Goal: Information Seeking & Learning: Learn about a topic

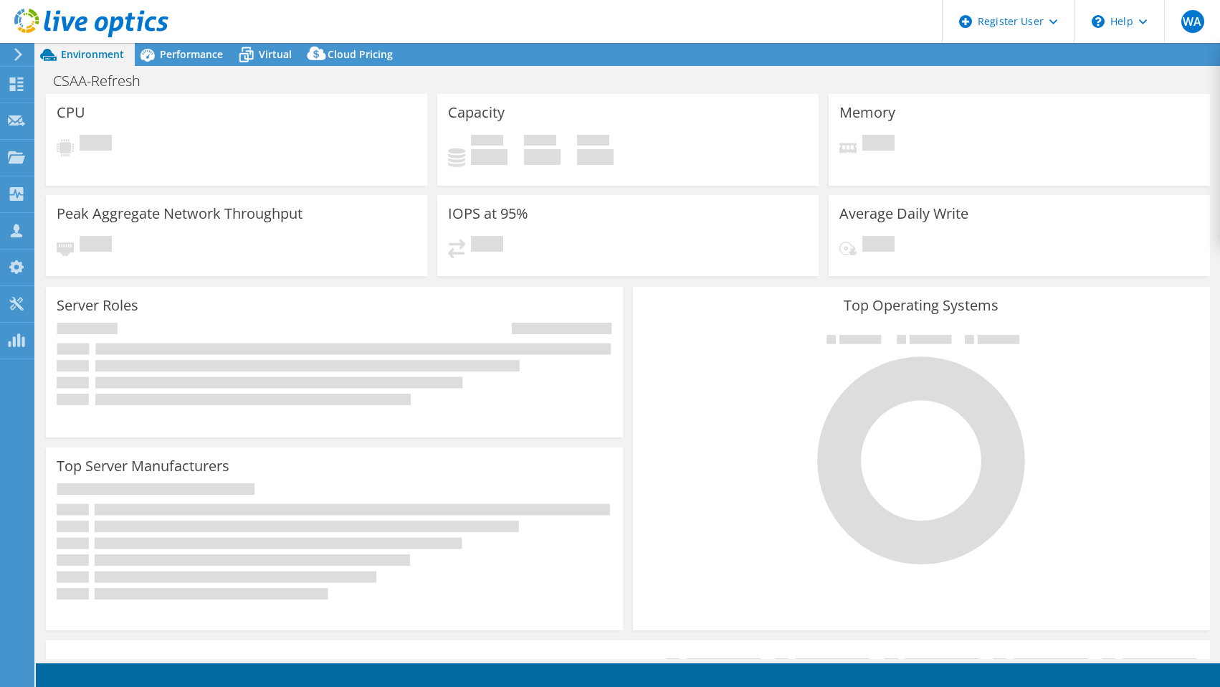
select select "USD"
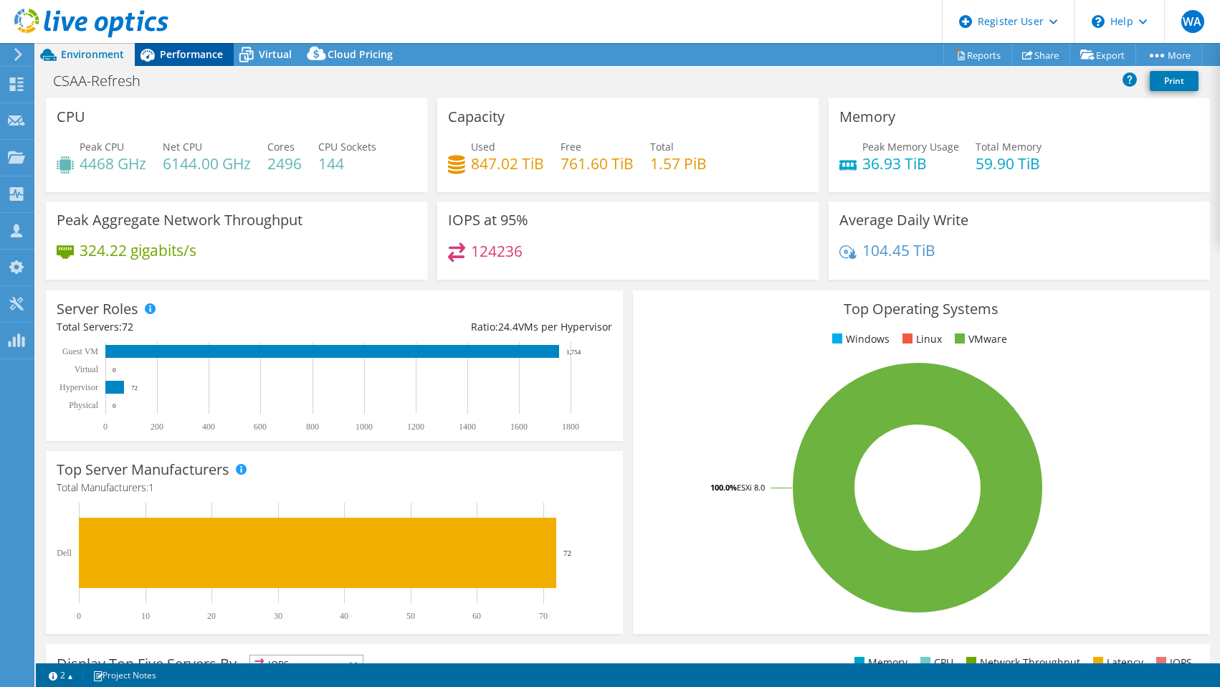
click at [204, 52] on span "Performance" at bounding box center [191, 54] width 63 height 14
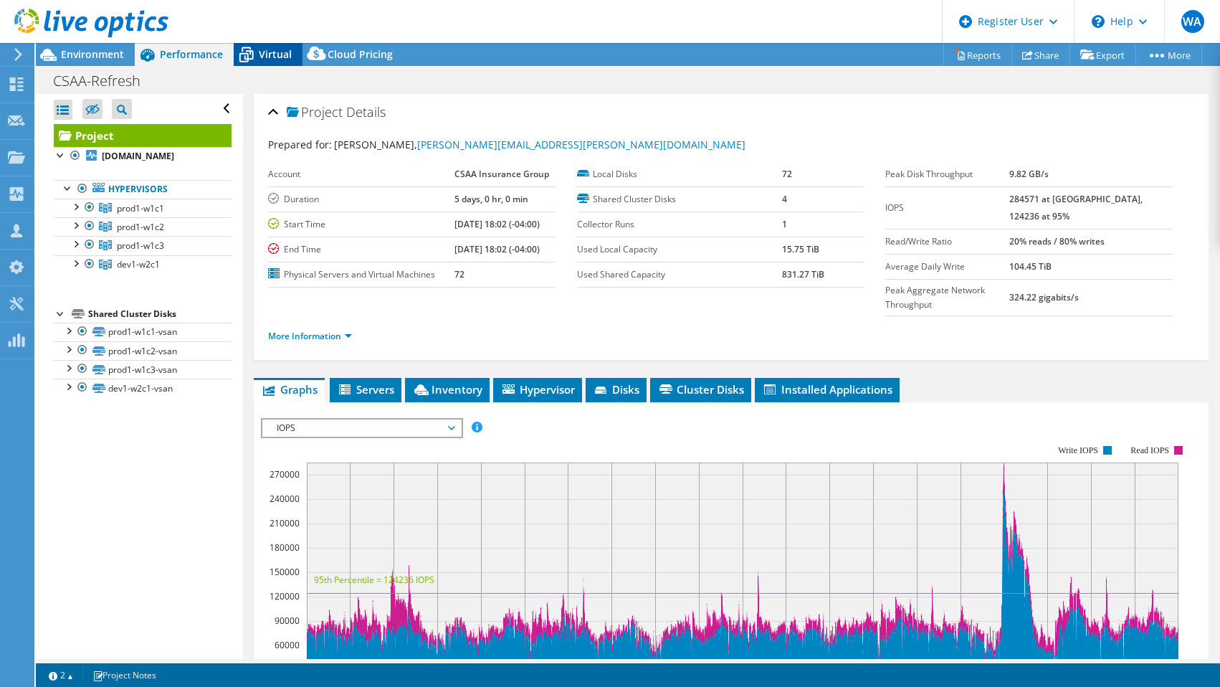
click at [269, 49] on span "Virtual" at bounding box center [275, 54] width 33 height 14
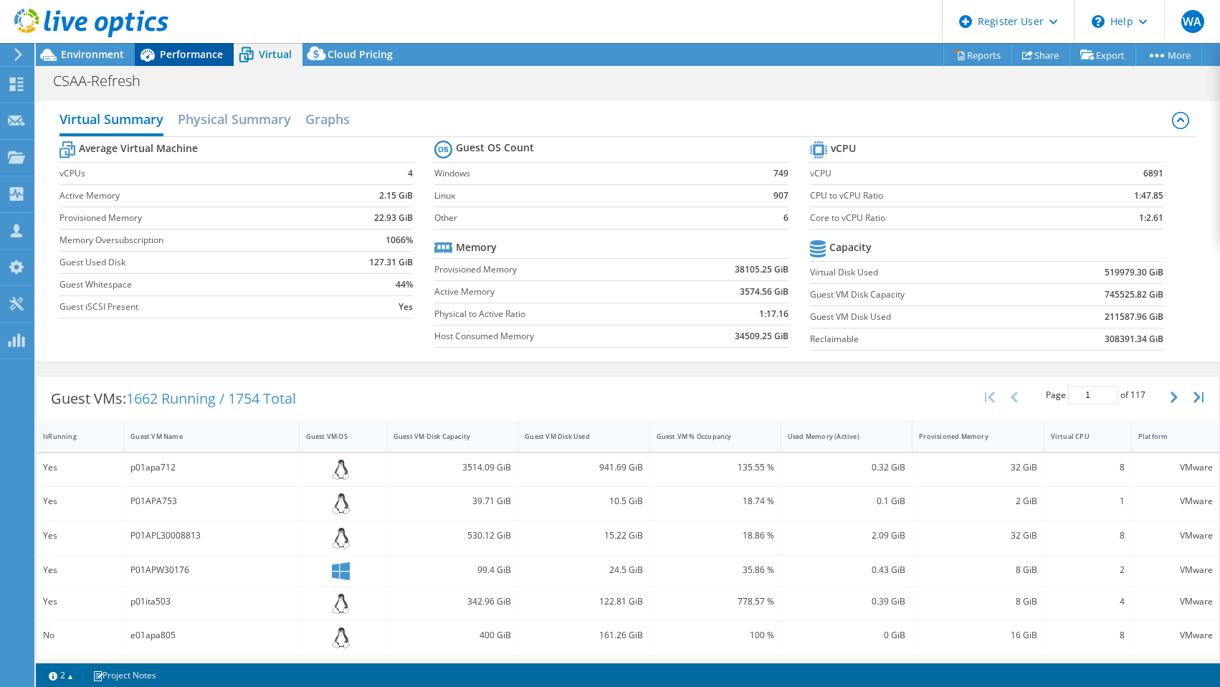
click at [209, 53] on span "Performance" at bounding box center [191, 54] width 63 height 14
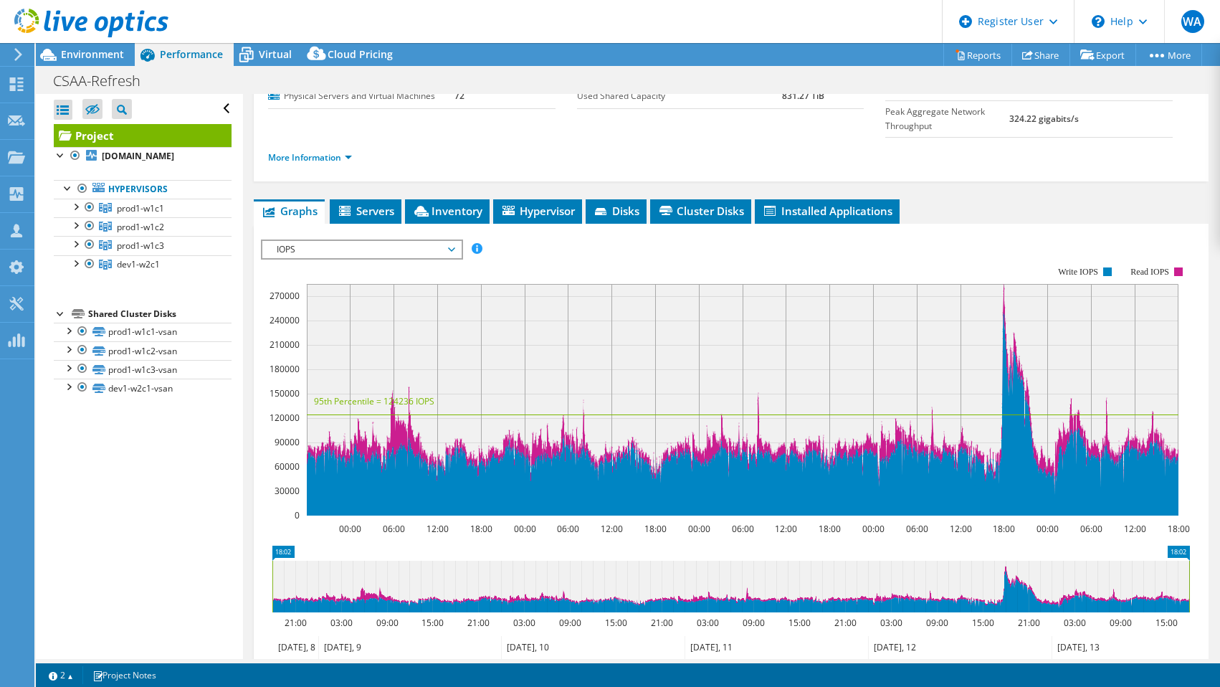
scroll to position [234, 0]
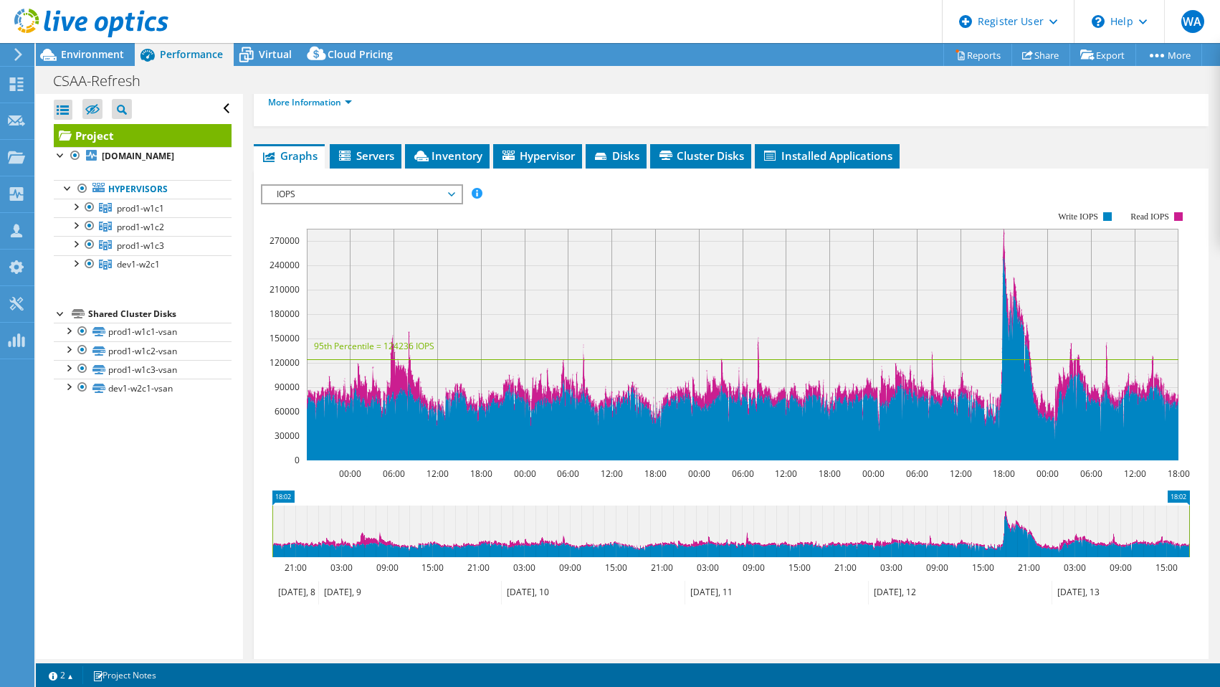
click at [419, 186] on span "IOPS" at bounding box center [361, 194] width 184 height 17
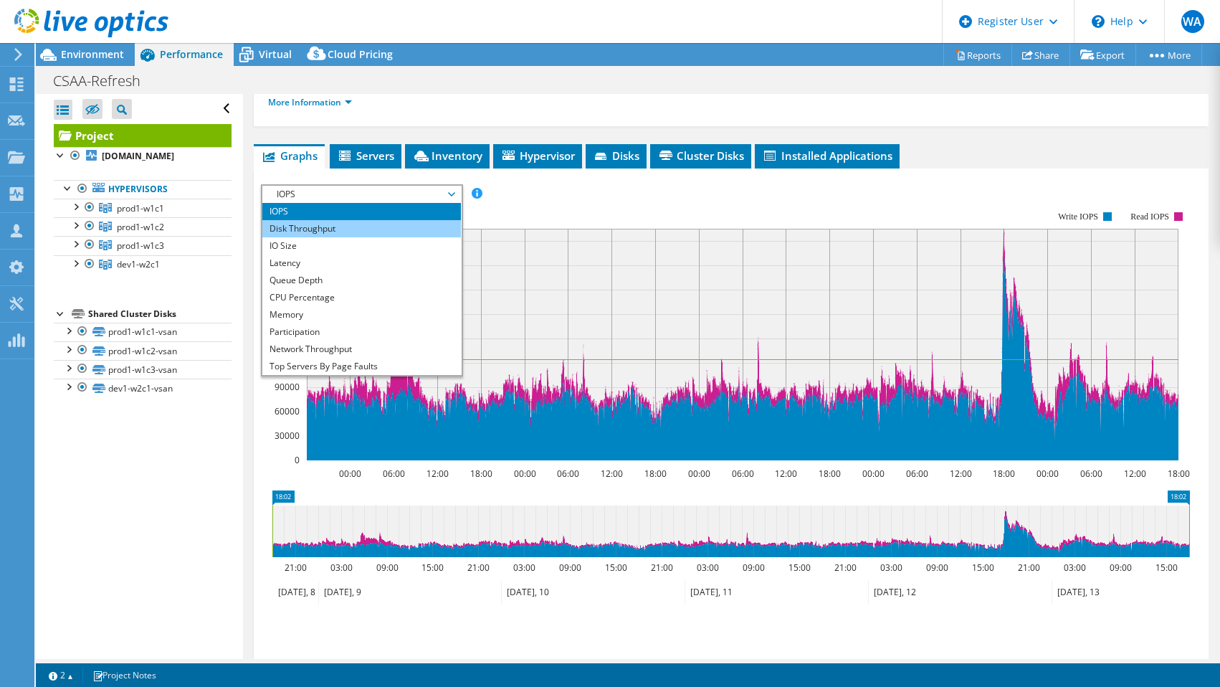
click at [413, 220] on li "Disk Throughput" at bounding box center [361, 228] width 199 height 17
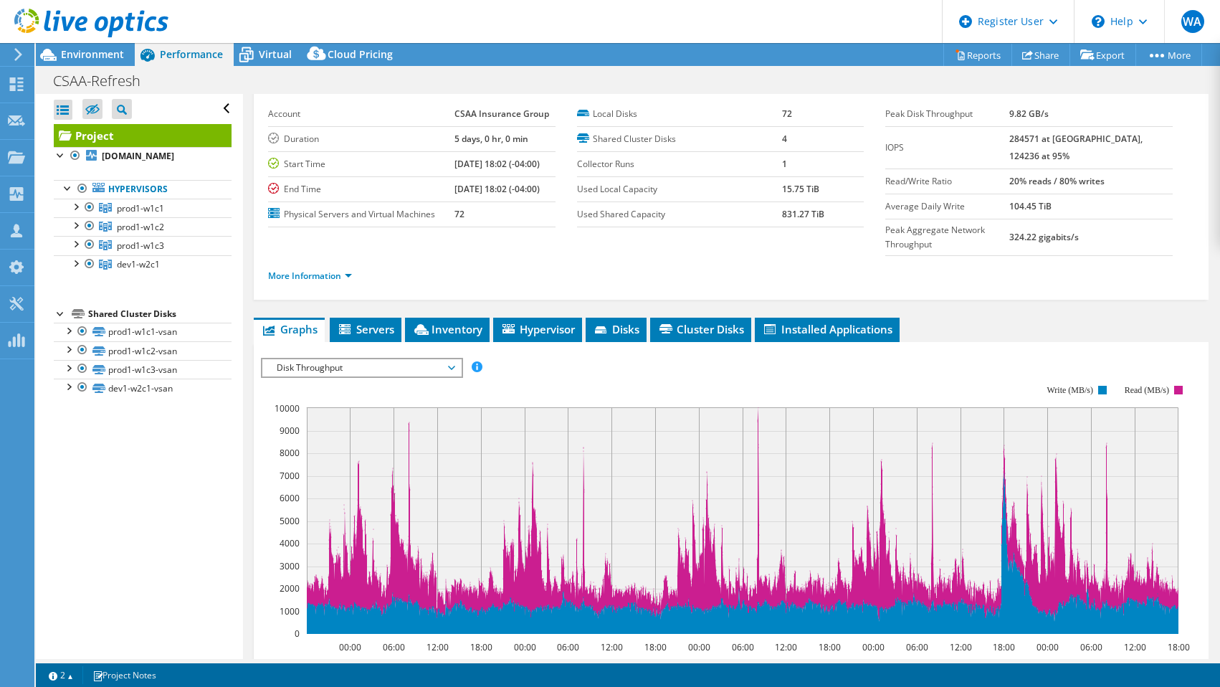
scroll to position [46, 0]
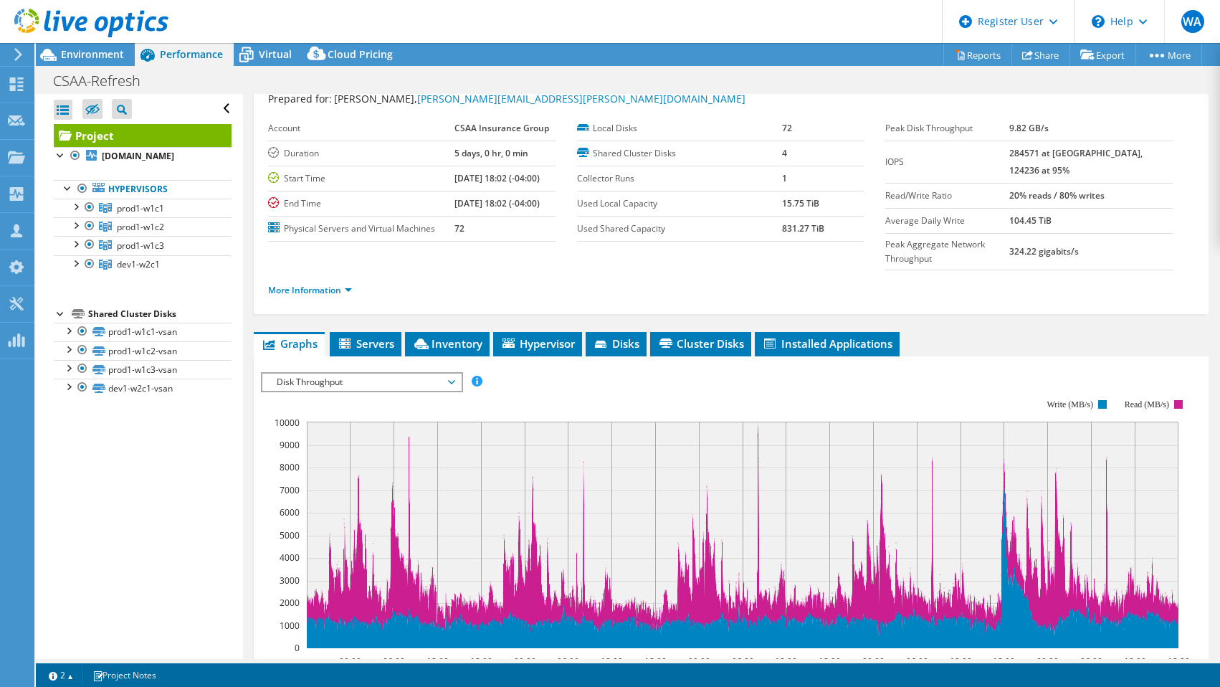
click at [345, 373] on span "Disk Throughput" at bounding box center [361, 381] width 184 height 17
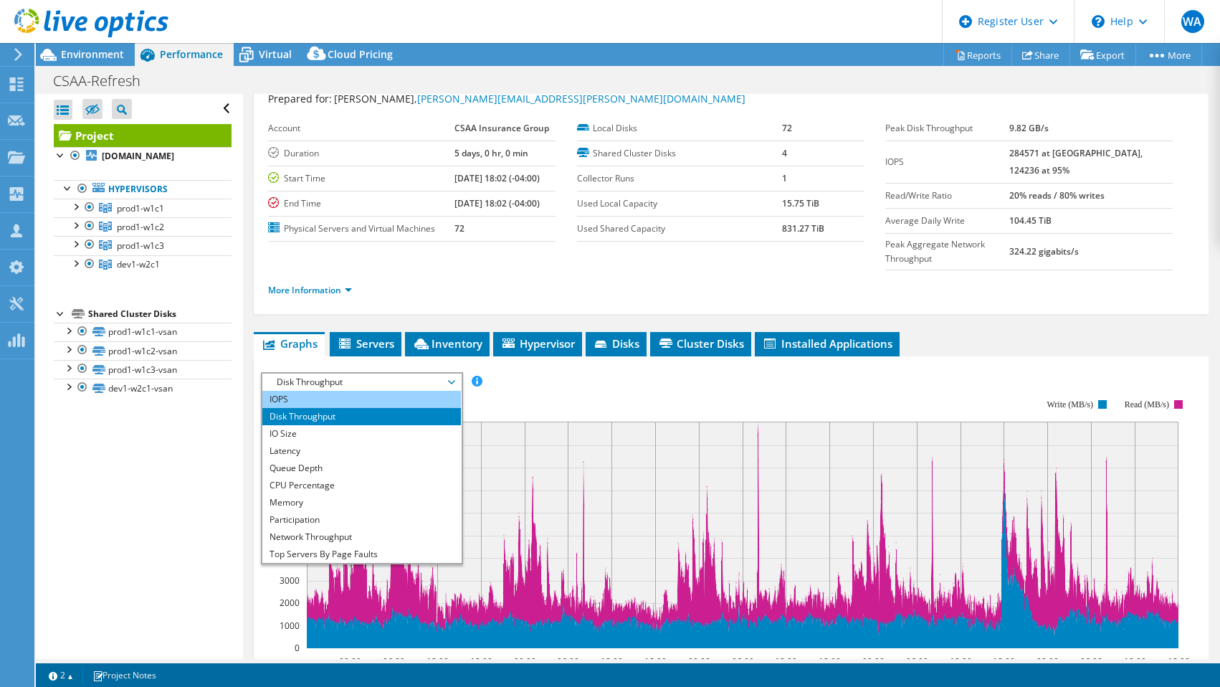
click at [340, 391] on li "IOPS" at bounding box center [361, 399] width 199 height 17
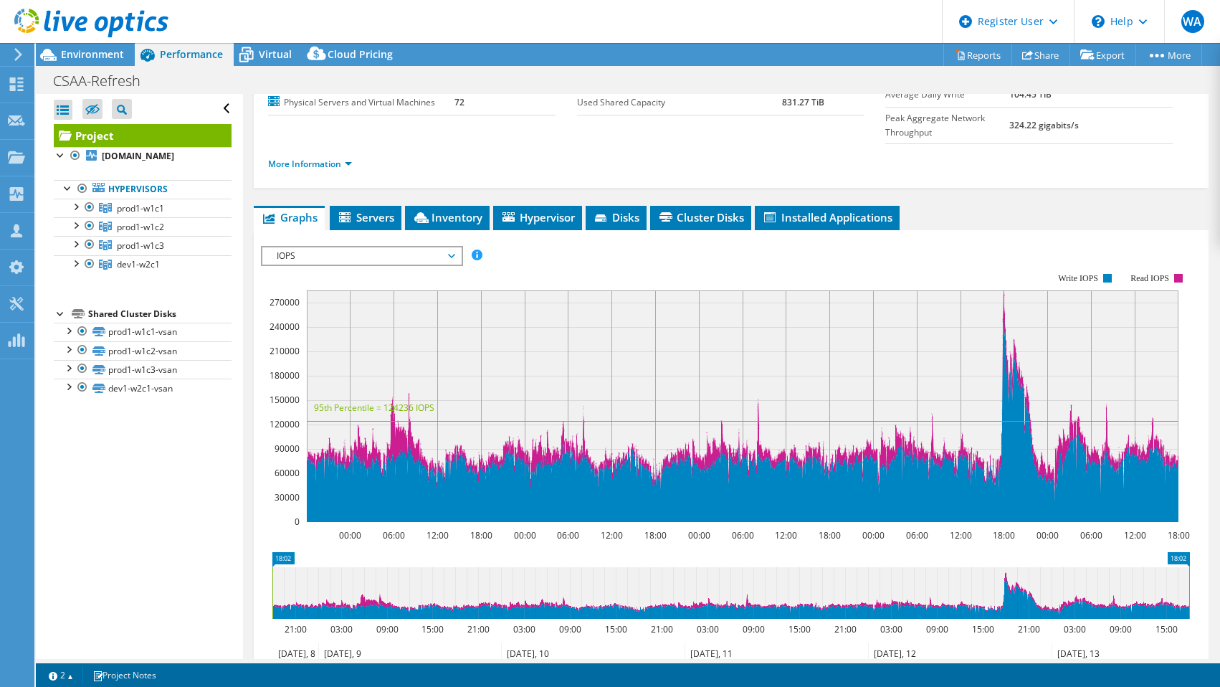
scroll to position [182, 0]
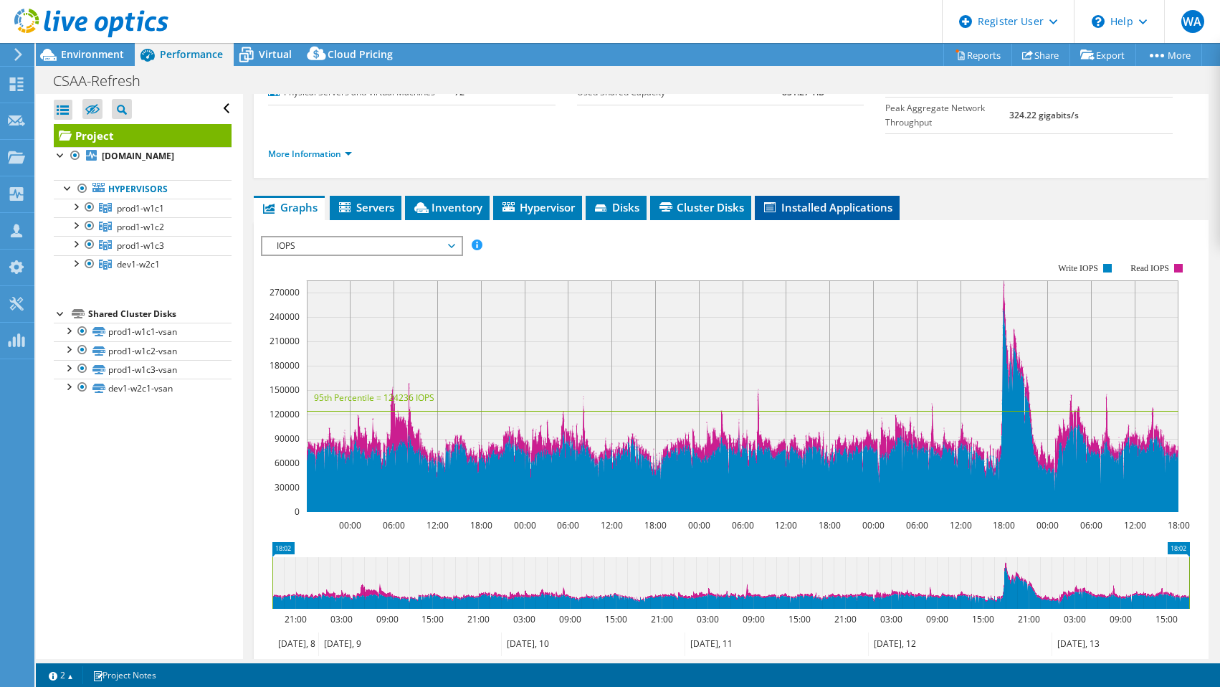
click at [775, 202] on icon at bounding box center [769, 207] width 11 height 10
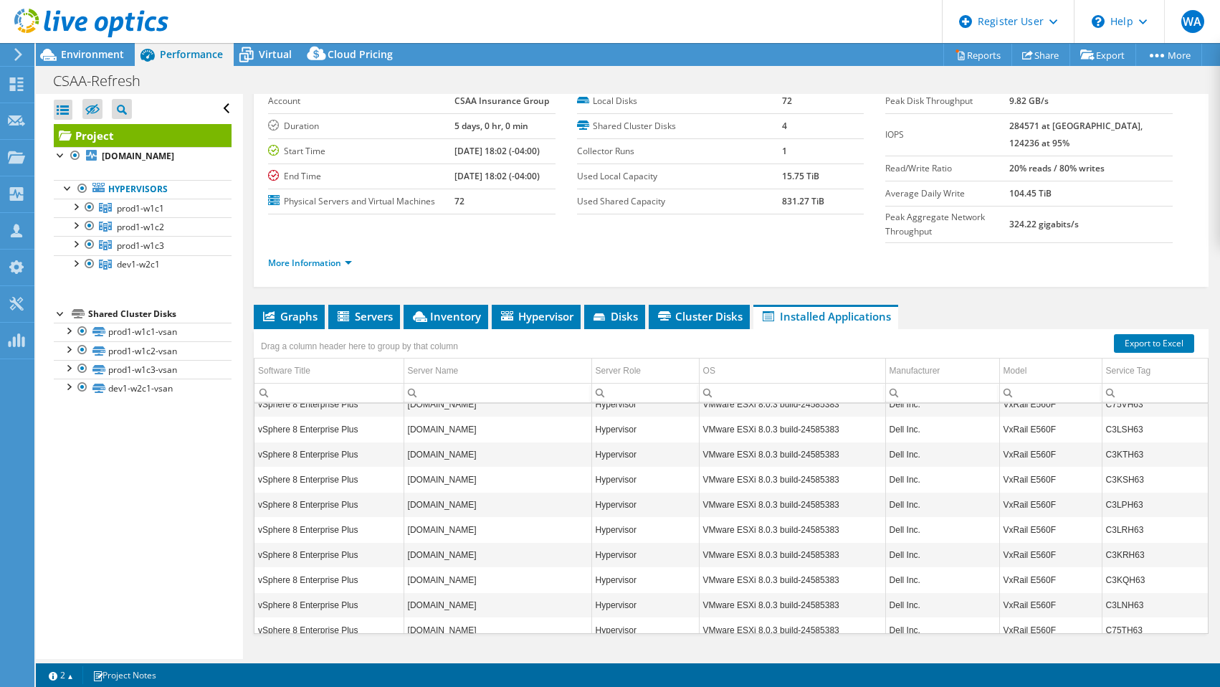
scroll to position [1578, 0]
